Goal: Browse casually

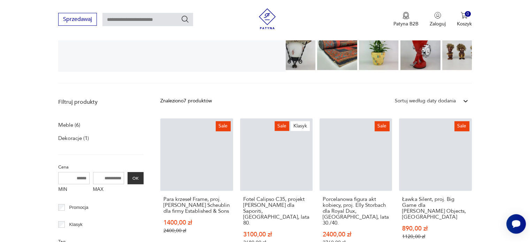
scroll to position [136, 0]
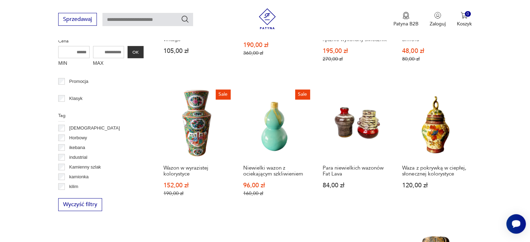
scroll to position [320, 0]
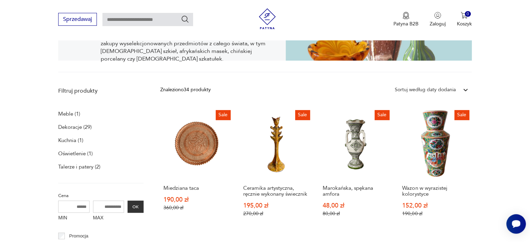
scroll to position [174, 0]
